Goal: Check status: Check status

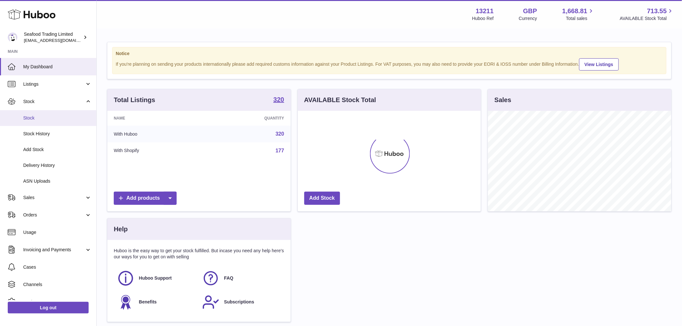
scroll to position [101, 183]
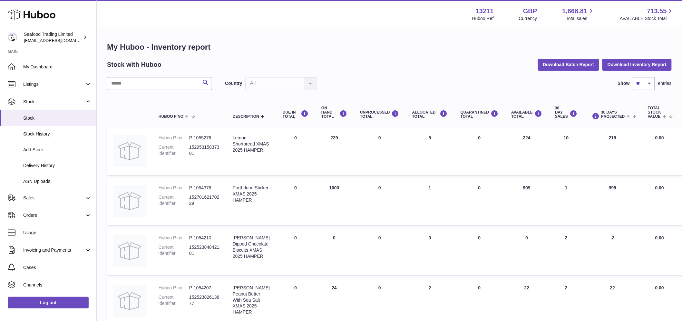
click at [157, 86] on input "text" at bounding box center [159, 83] width 105 height 13
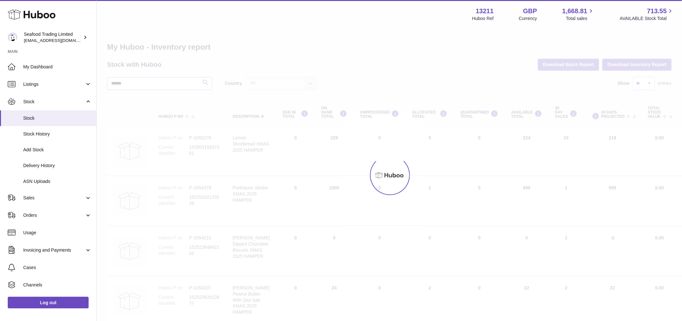
type input "******"
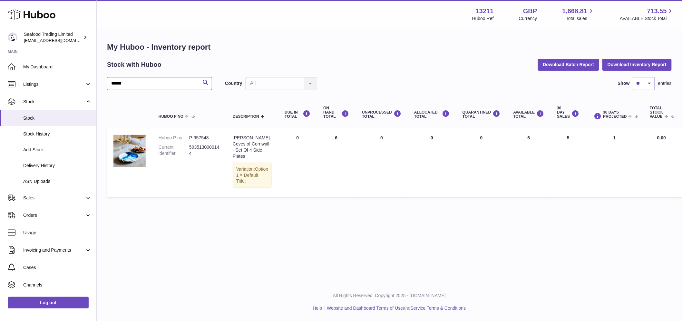
click at [160, 81] on input "******" at bounding box center [159, 83] width 105 height 13
click at [355, 135] on td "UNPROCESSED Total 0" at bounding box center [381, 162] width 52 height 69
click at [355, 136] on td "UNPROCESSED Total 0" at bounding box center [381, 162] width 52 height 69
click at [553, 139] on td "30 DAY SALES 5" at bounding box center [568, 162] width 35 height 69
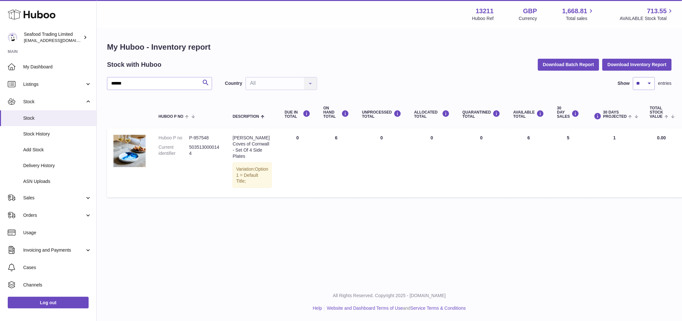
click at [553, 139] on td "30 DAY SALES 5" at bounding box center [568, 162] width 35 height 69
click at [320, 150] on td "ON HAND Total 6" at bounding box center [336, 162] width 39 height 69
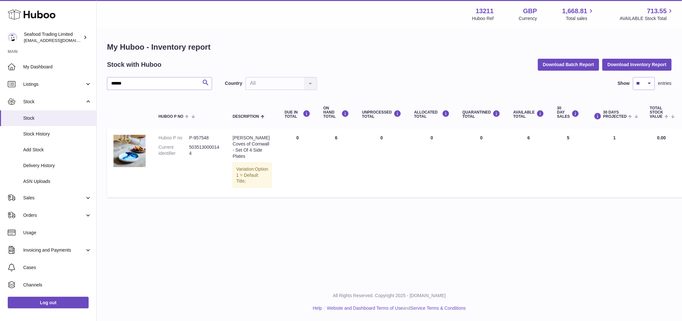
click at [320, 150] on td "ON HAND Total 6" at bounding box center [336, 162] width 39 height 69
click at [317, 151] on td "ON HAND Total 6" at bounding box center [336, 162] width 39 height 69
click at [318, 154] on td "ON HAND Total 6" at bounding box center [336, 162] width 39 height 69
click at [355, 173] on td "UNPROCESSED Total 0" at bounding box center [381, 162] width 52 height 69
click at [43, 165] on span "Delivery History" at bounding box center [57, 165] width 68 height 6
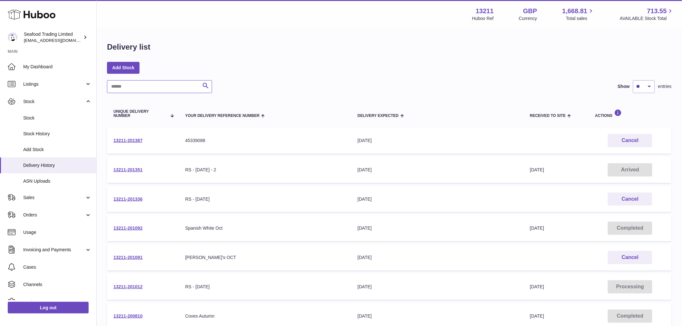
click at [168, 83] on input "text" at bounding box center [159, 86] width 105 height 13
paste input "**********"
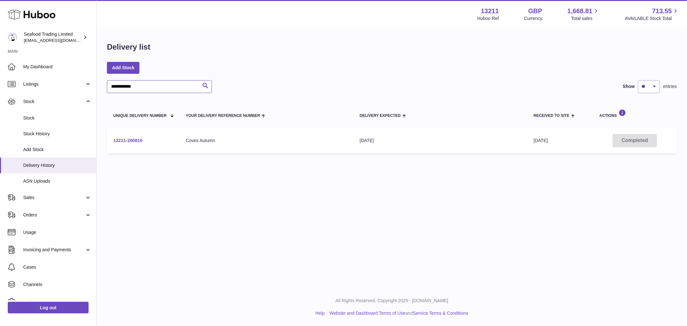
type input "**********"
click at [126, 141] on link "13211-200810" at bounding box center [127, 140] width 29 height 5
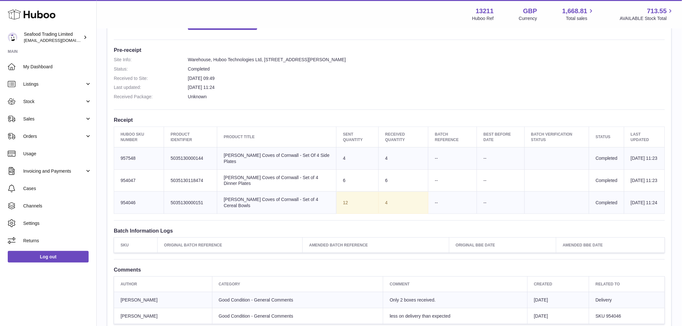
scroll to position [236, 0]
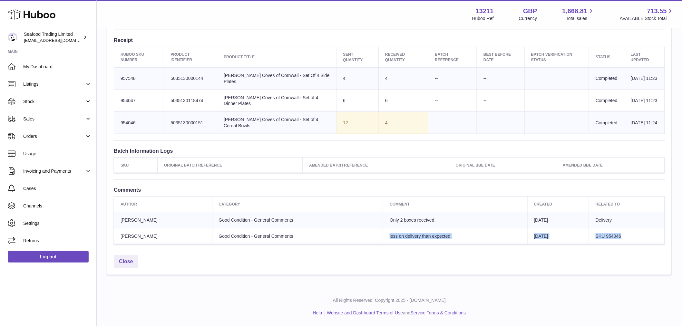
drag, startPoint x: 643, startPoint y: 241, endPoint x: 363, endPoint y: 232, distance: 279.8
click at [363, 232] on tr "Julie Sims Good Condition - General Comments less on delivery than expected 1st…" at bounding box center [389, 236] width 551 height 16
click at [447, 230] on td "less on delivery than expected" at bounding box center [455, 236] width 144 height 16
drag, startPoint x: 149, startPoint y: 236, endPoint x: 114, endPoint y: 233, distance: 35.3
click at [114, 233] on td "Julie Sims" at bounding box center [163, 236] width 98 height 16
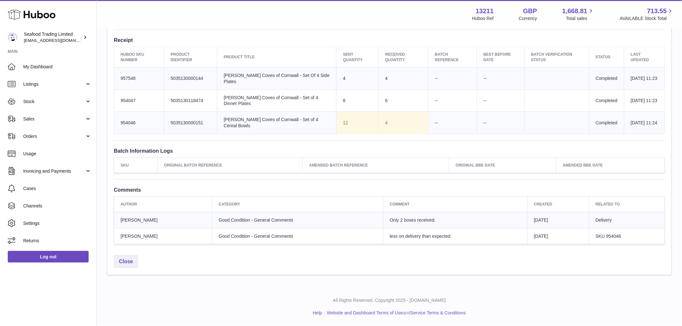
click at [212, 243] on td "Good Condition - General Comments" at bounding box center [297, 236] width 171 height 16
